Goal: Transaction & Acquisition: Purchase product/service

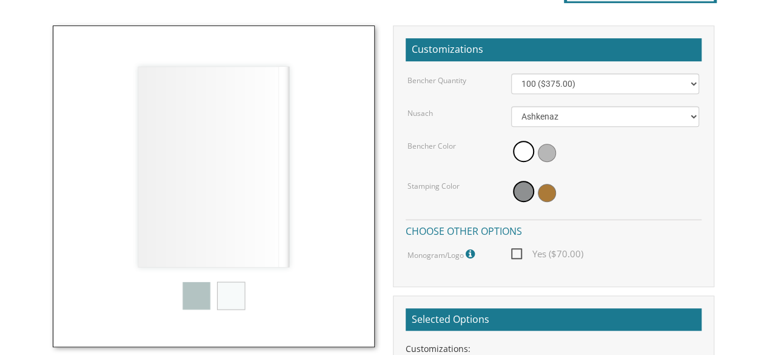
scroll to position [337, 0]
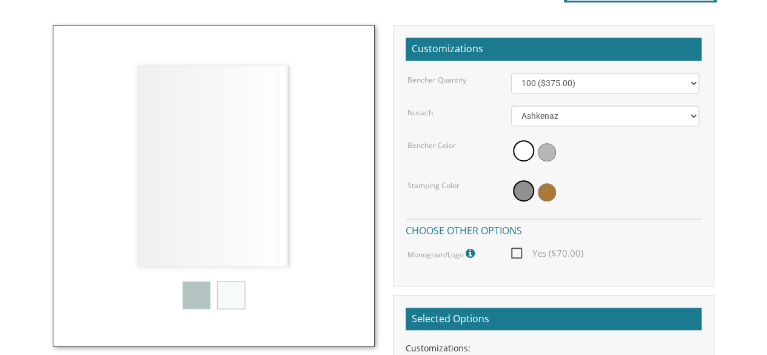
click at [548, 151] on span at bounding box center [547, 152] width 18 height 18
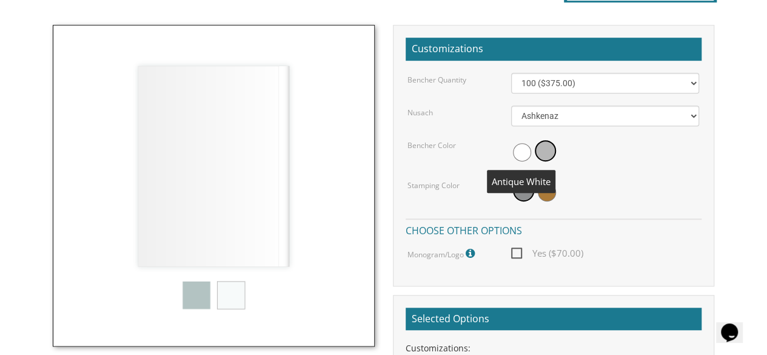
click at [523, 146] on span at bounding box center [522, 152] width 18 height 18
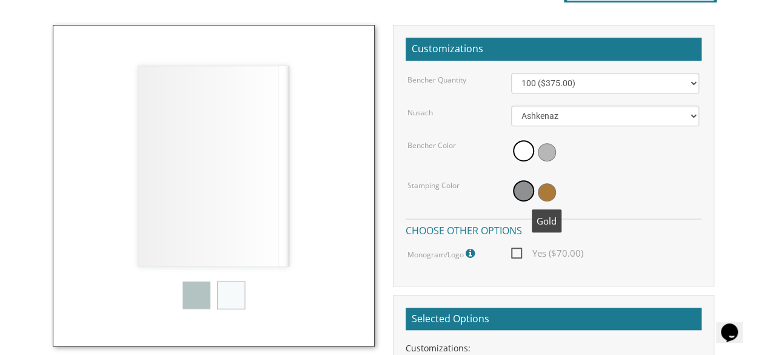
click at [548, 190] on span at bounding box center [547, 192] width 18 height 18
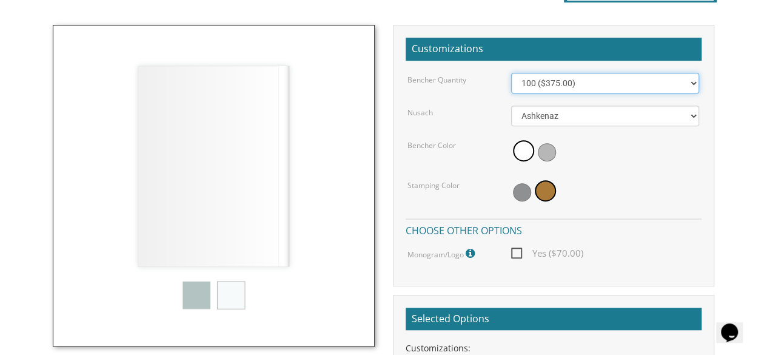
click at [601, 79] on select "100 ($375.00) 200 ($650.00) 300 ($975.00) 400 ($1,300.00) 500 ($1,625.00)" at bounding box center [605, 83] width 189 height 21
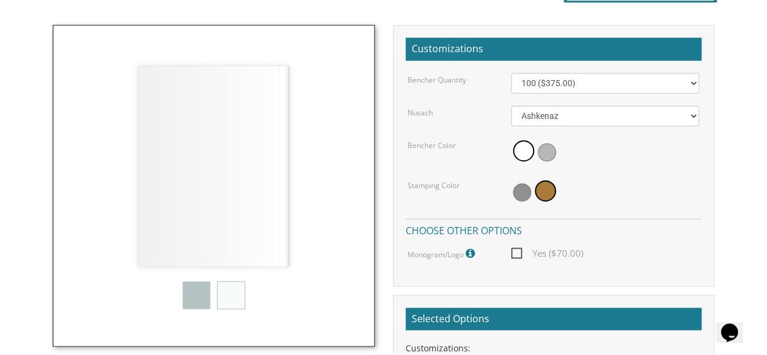
click at [763, 188] on body "My Cart {{shoppingcart.totalQuantityDisplay}} Total: {{shoppingcart.subtotal}} …" at bounding box center [383, 312] width 767 height 1298
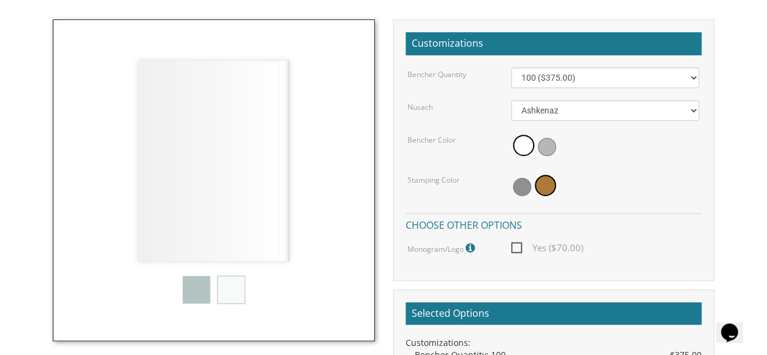
scroll to position [340, 0]
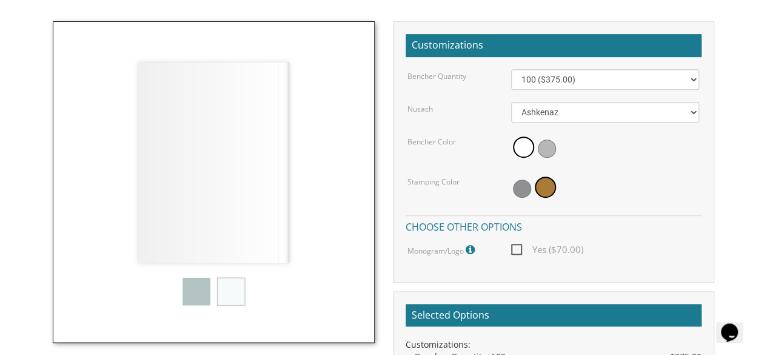
click at [470, 248] on icon at bounding box center [472, 249] width 12 height 11
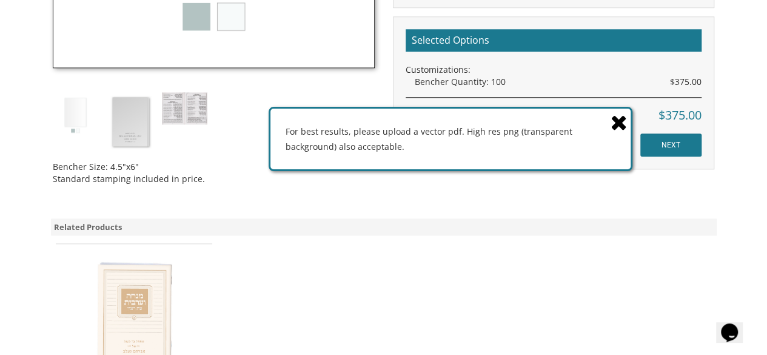
scroll to position [604, 0]
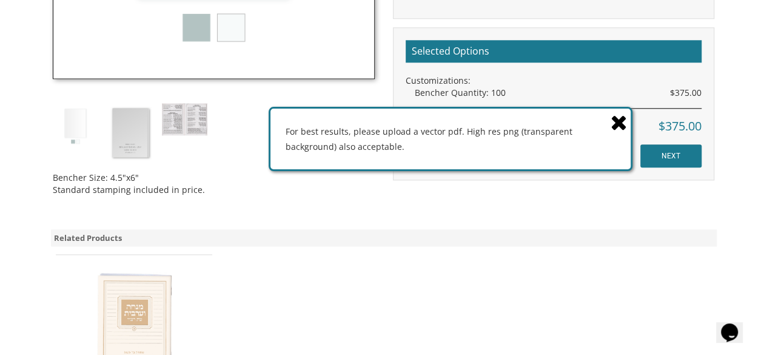
click at [449, 277] on div "[PERSON_NAME]" at bounding box center [384, 338] width 666 height 179
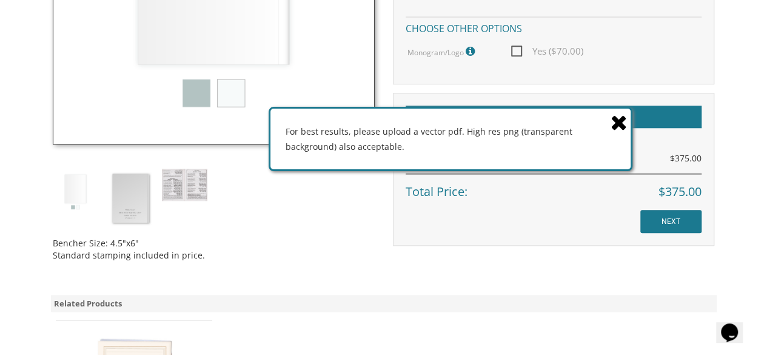
click at [619, 124] on icon at bounding box center [619, 122] width 17 height 21
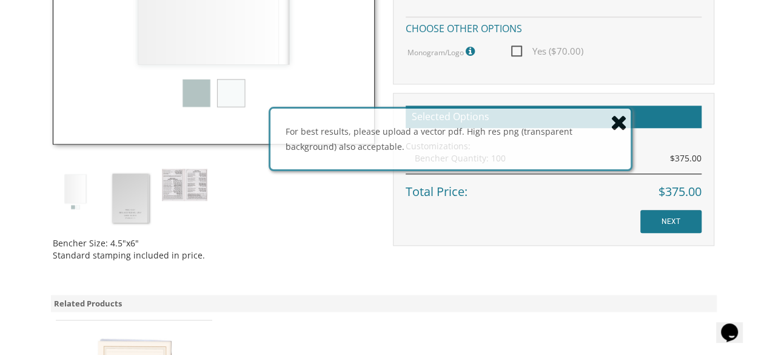
scroll to position [245, 0]
